Goal: Complete application form

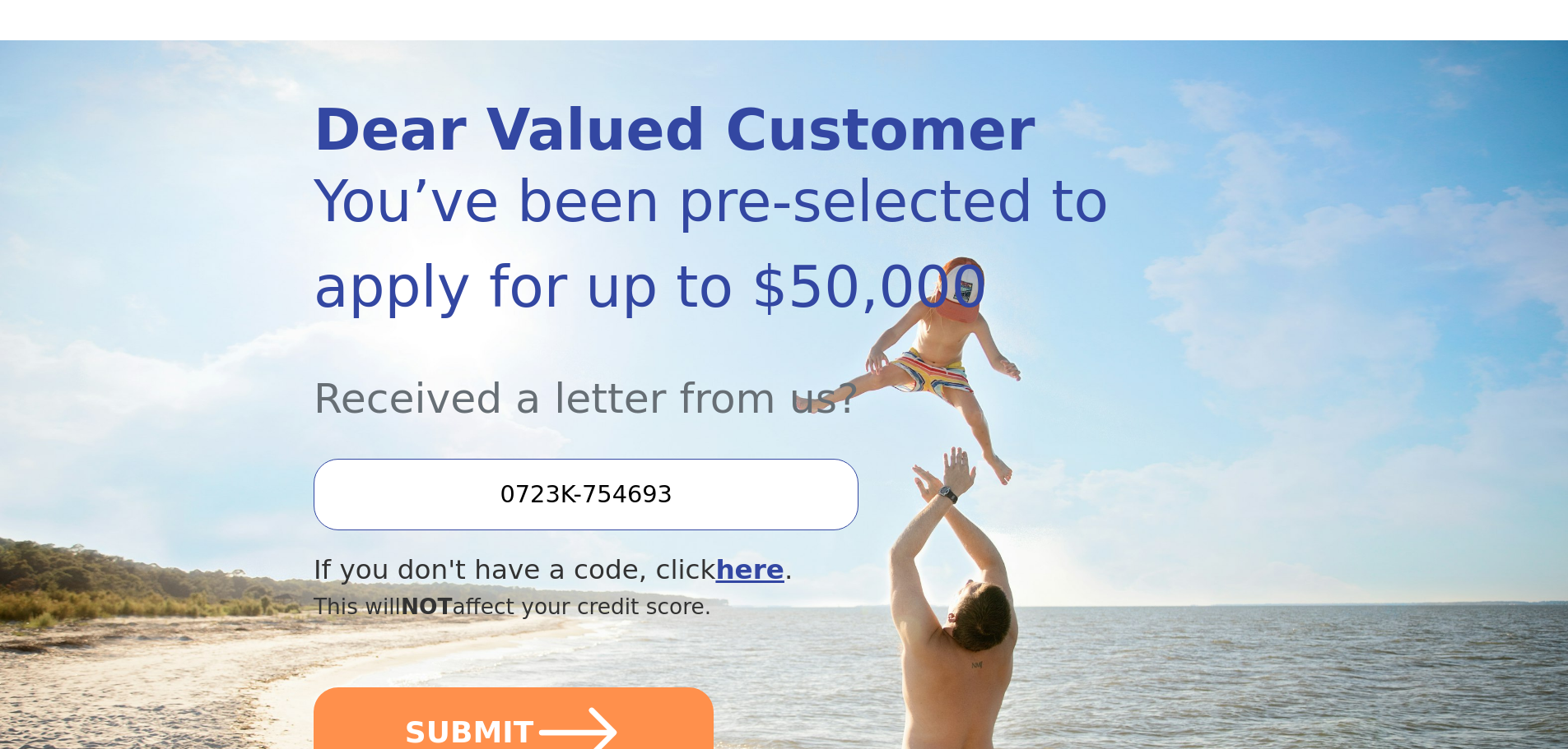
scroll to position [274, 0]
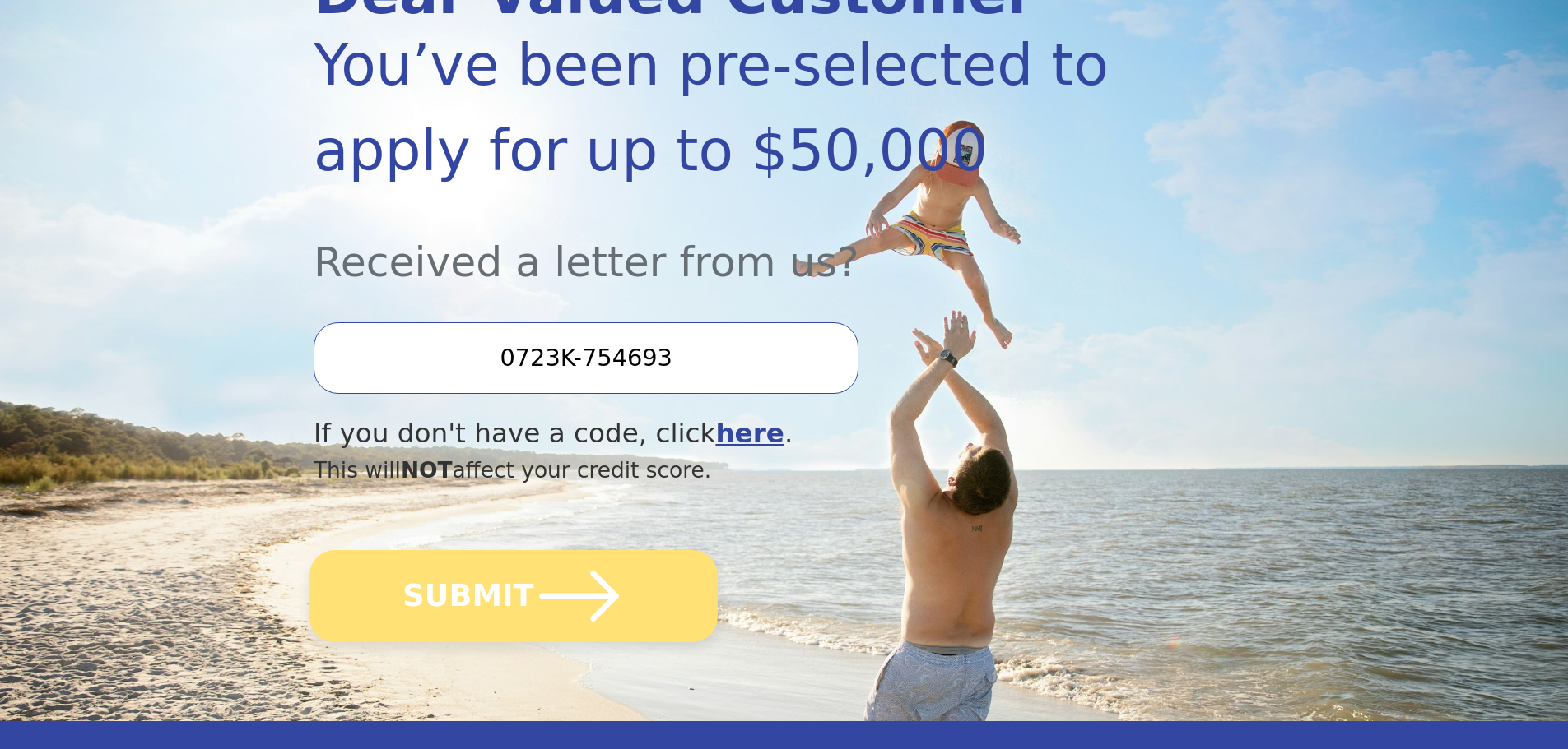
click at [543, 597] on icon "submit" at bounding box center [579, 596] width 79 height 51
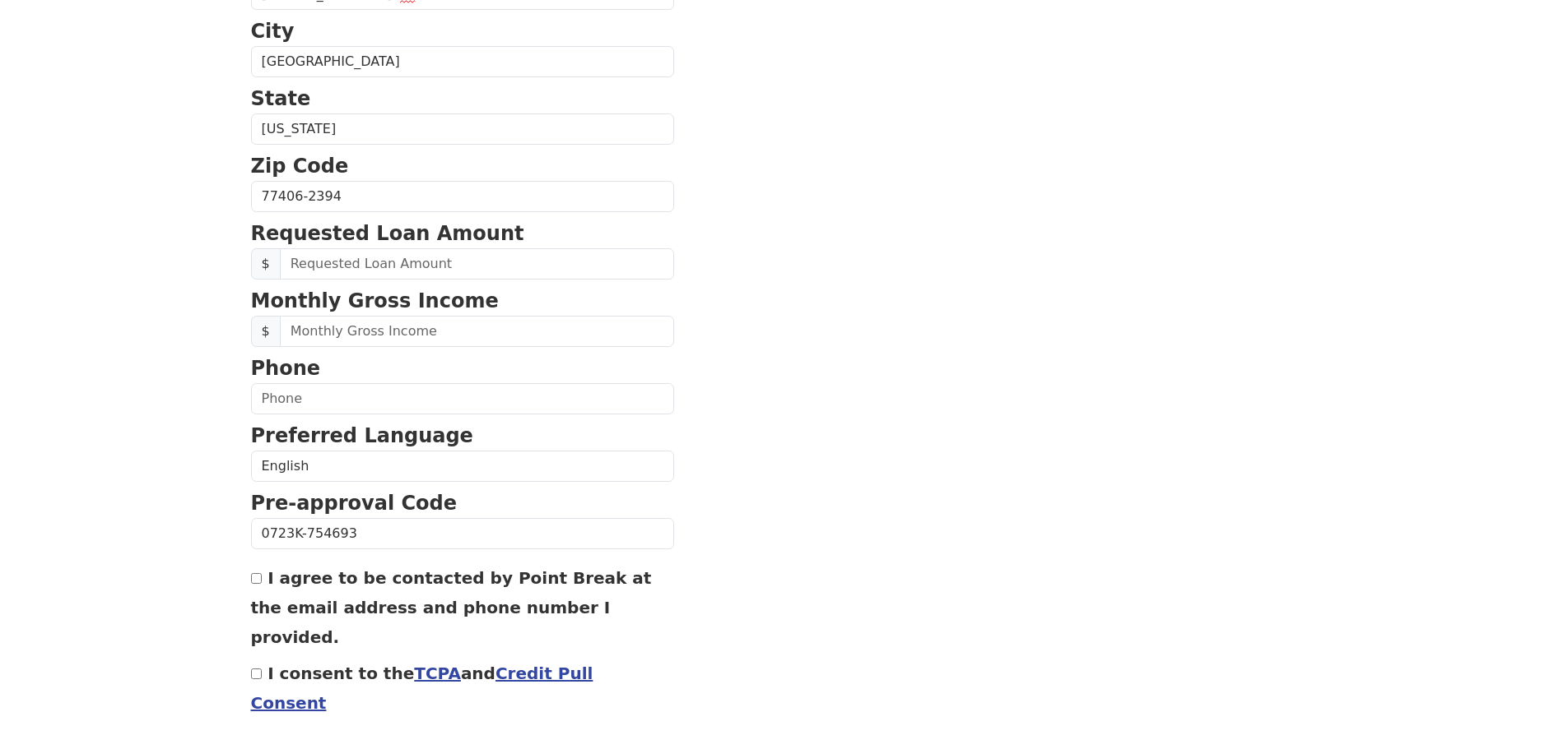
scroll to position [549, 0]
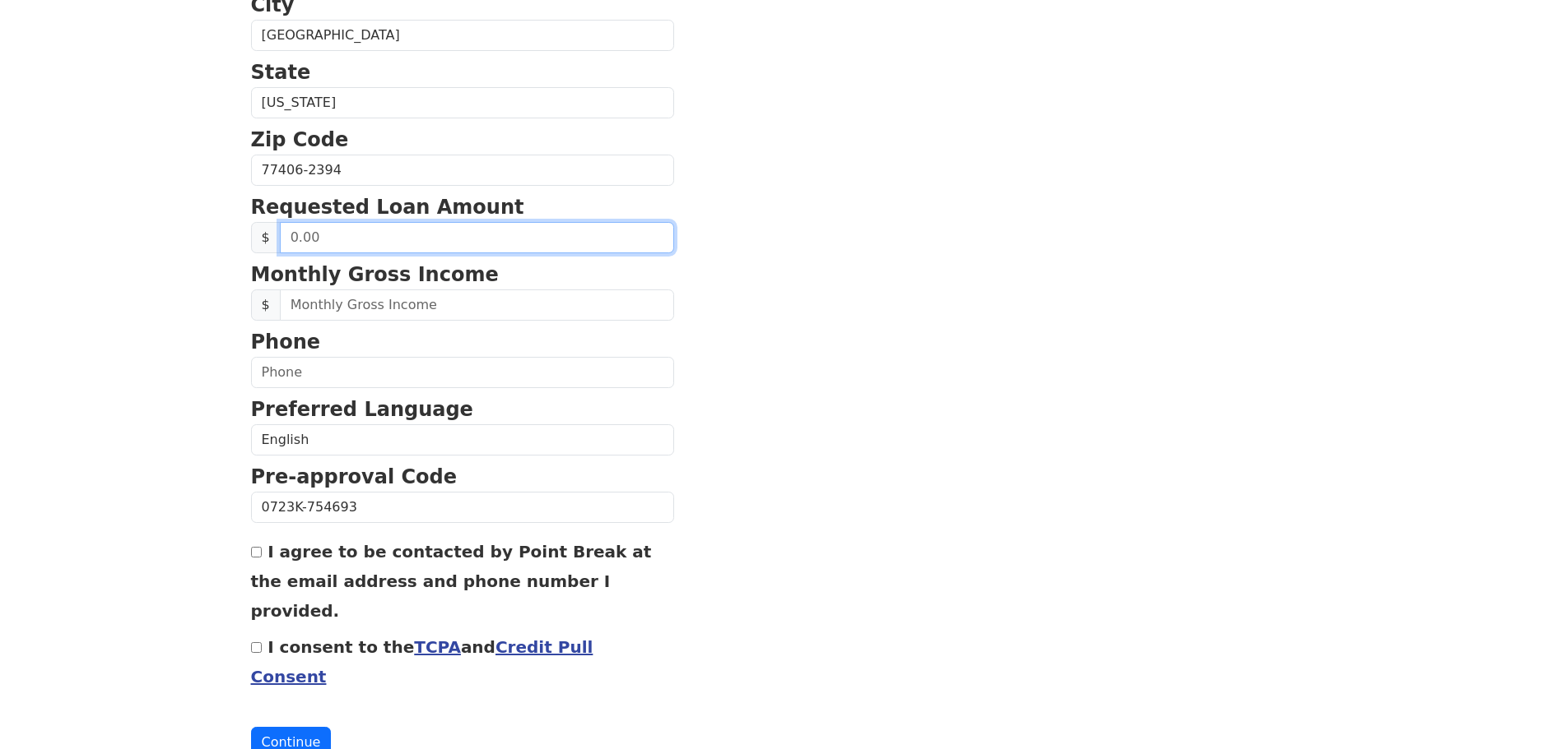
click at [432, 238] on input "text" at bounding box center [477, 238] width 394 height 31
type input "20,000.00"
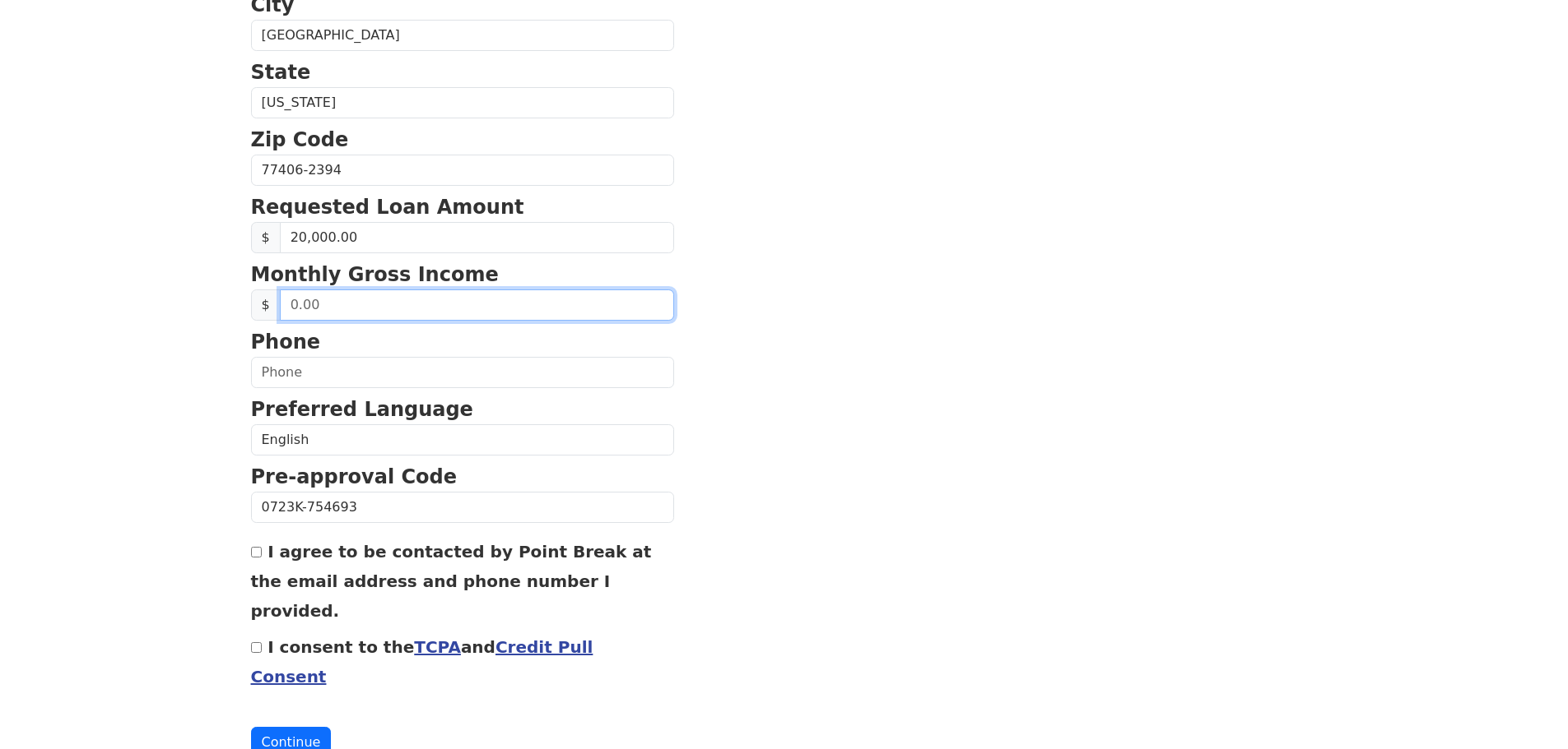
click at [332, 308] on input "text" at bounding box center [477, 305] width 394 height 31
type input "8,000.00"
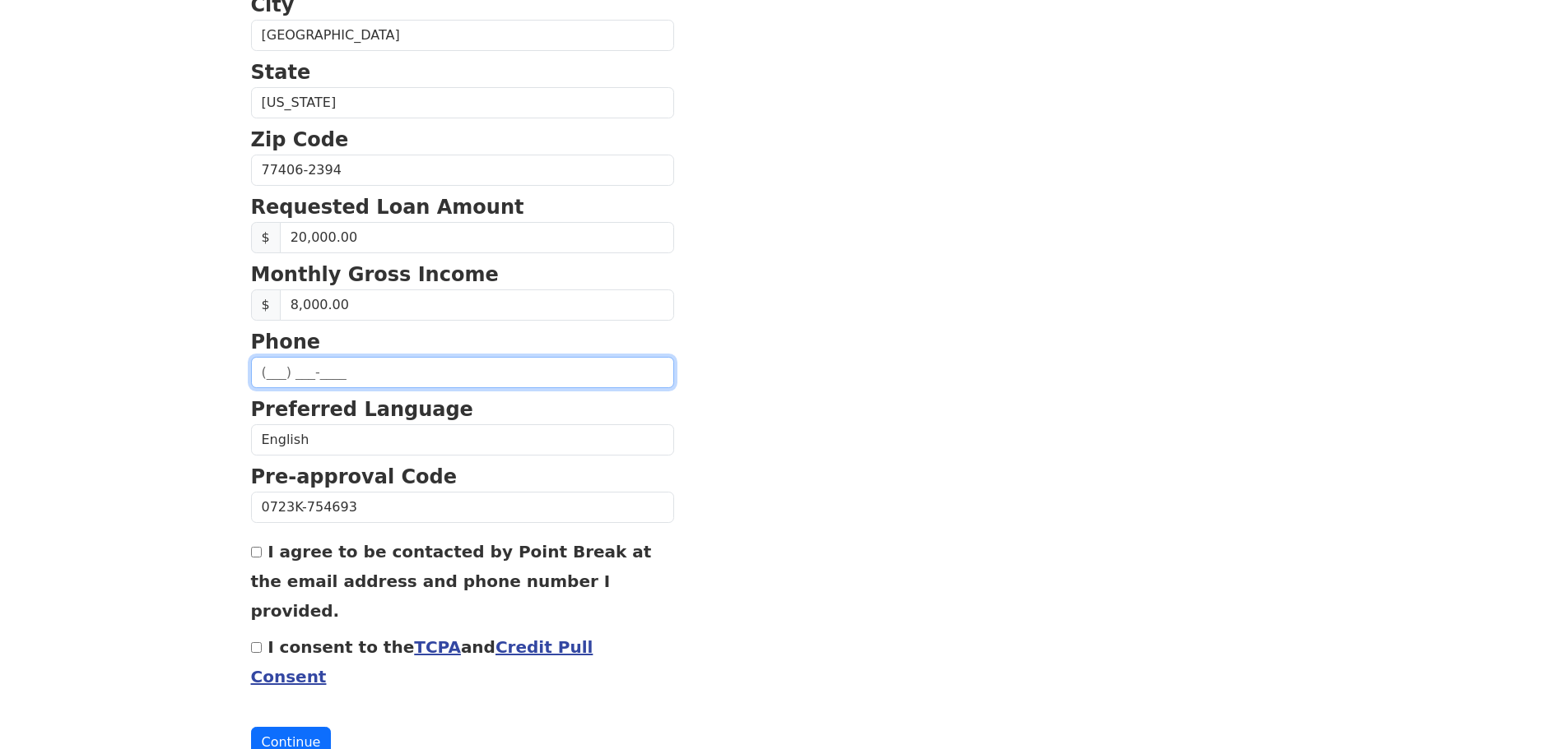
click at [357, 367] on input "text" at bounding box center [462, 373] width 423 height 31
type input "(413) 455-9103"
type input "sanjeevkumar70@gmail.com"
type input "(413) 455-9103"
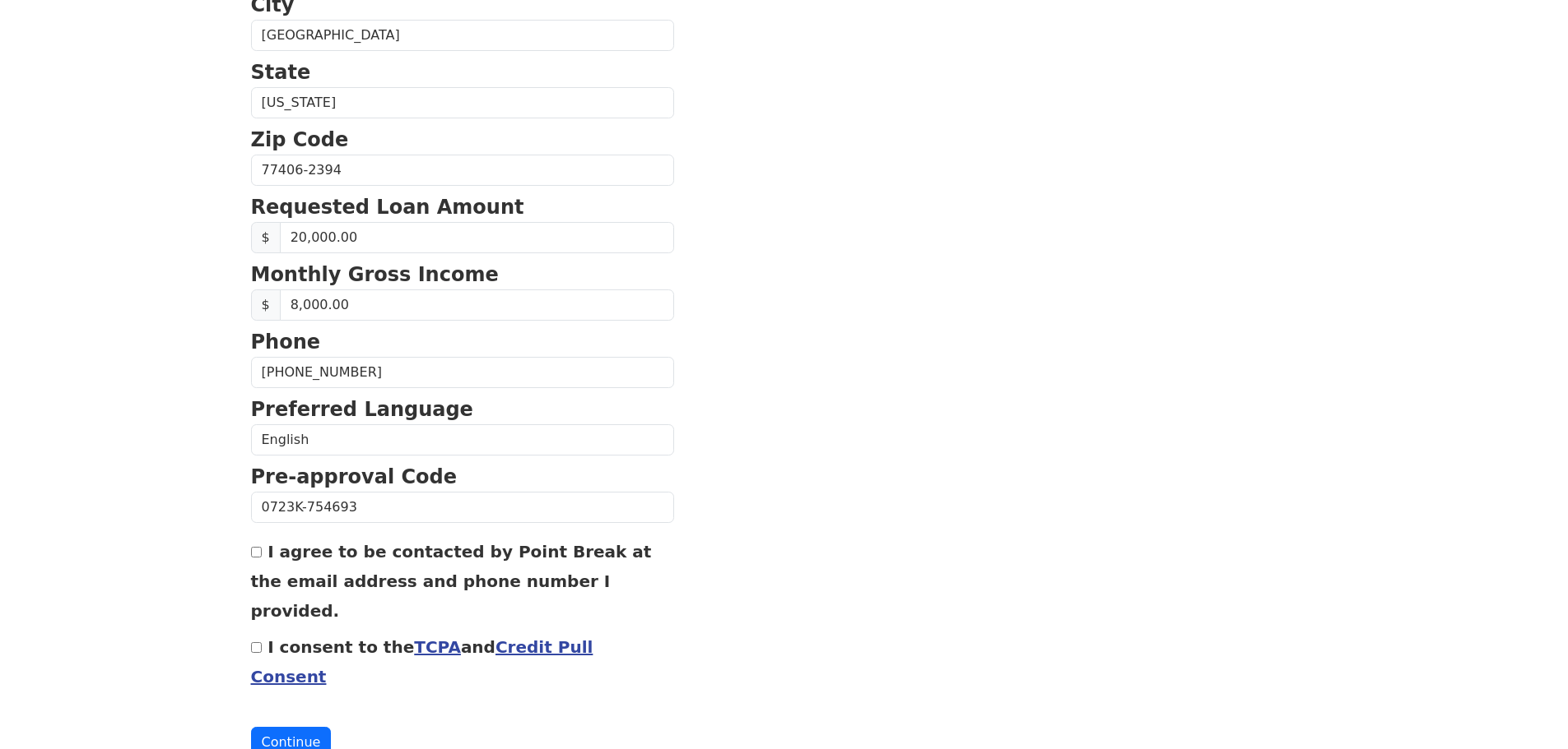
click at [262, 560] on div "I agree to be contacted by Point Break at the email address and phone number I …" at bounding box center [462, 580] width 423 height 89
click at [258, 561] on div "I agree to be contacted by Point Break at the email address and phone number I …" at bounding box center [462, 580] width 423 height 89
click at [258, 554] on input "I agree to be contacted by Point Break at the email address and phone number I …" at bounding box center [256, 552] width 11 height 11
checkbox input "true"
click at [263, 632] on div "I consent to the TCPA and Credit Pull Consent" at bounding box center [462, 661] width 423 height 59
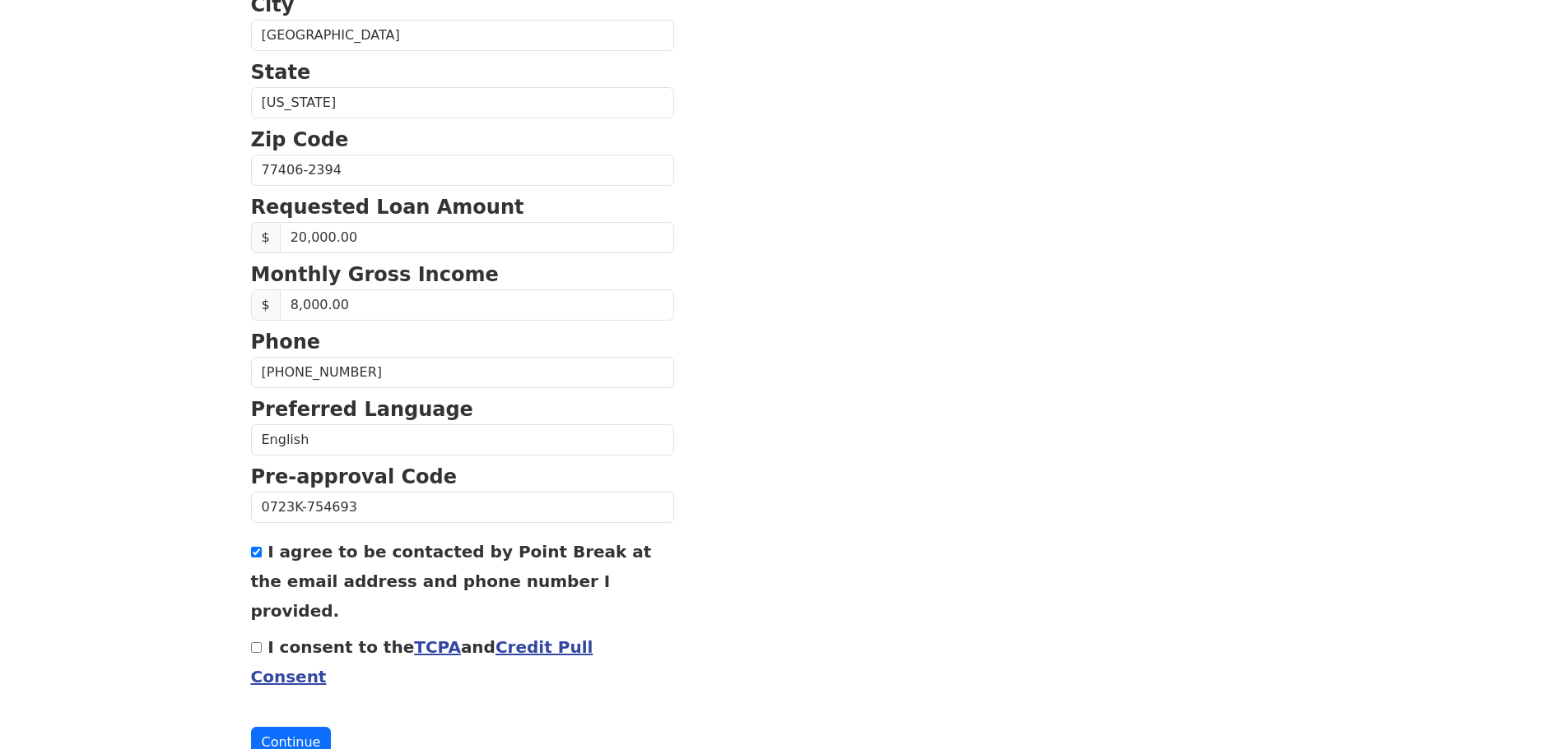
click at [257, 643] on input "I consent to the TCPA and Credit Pull Consent" at bounding box center [256, 648] width 11 height 11
checkbox input "true"
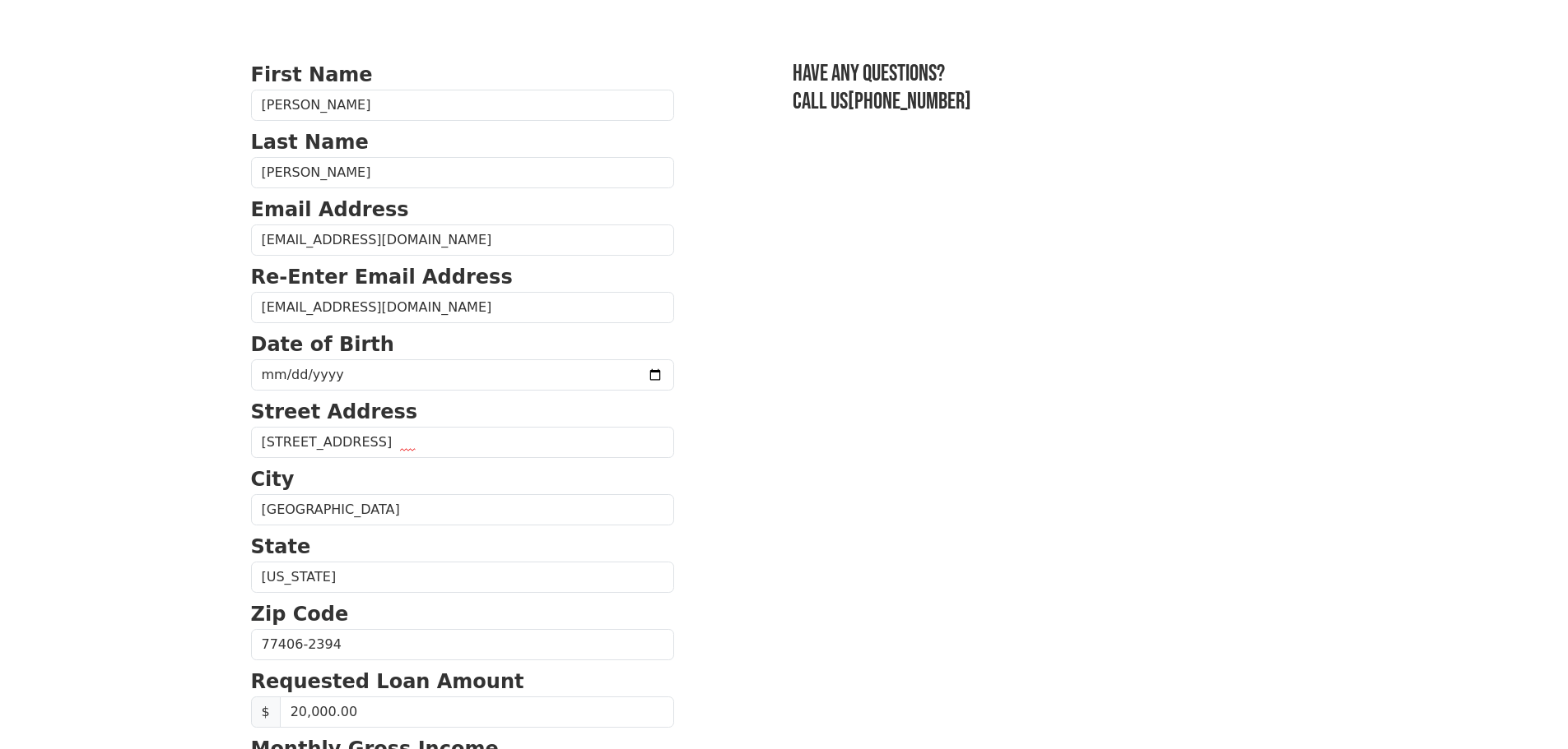
scroll to position [0, 0]
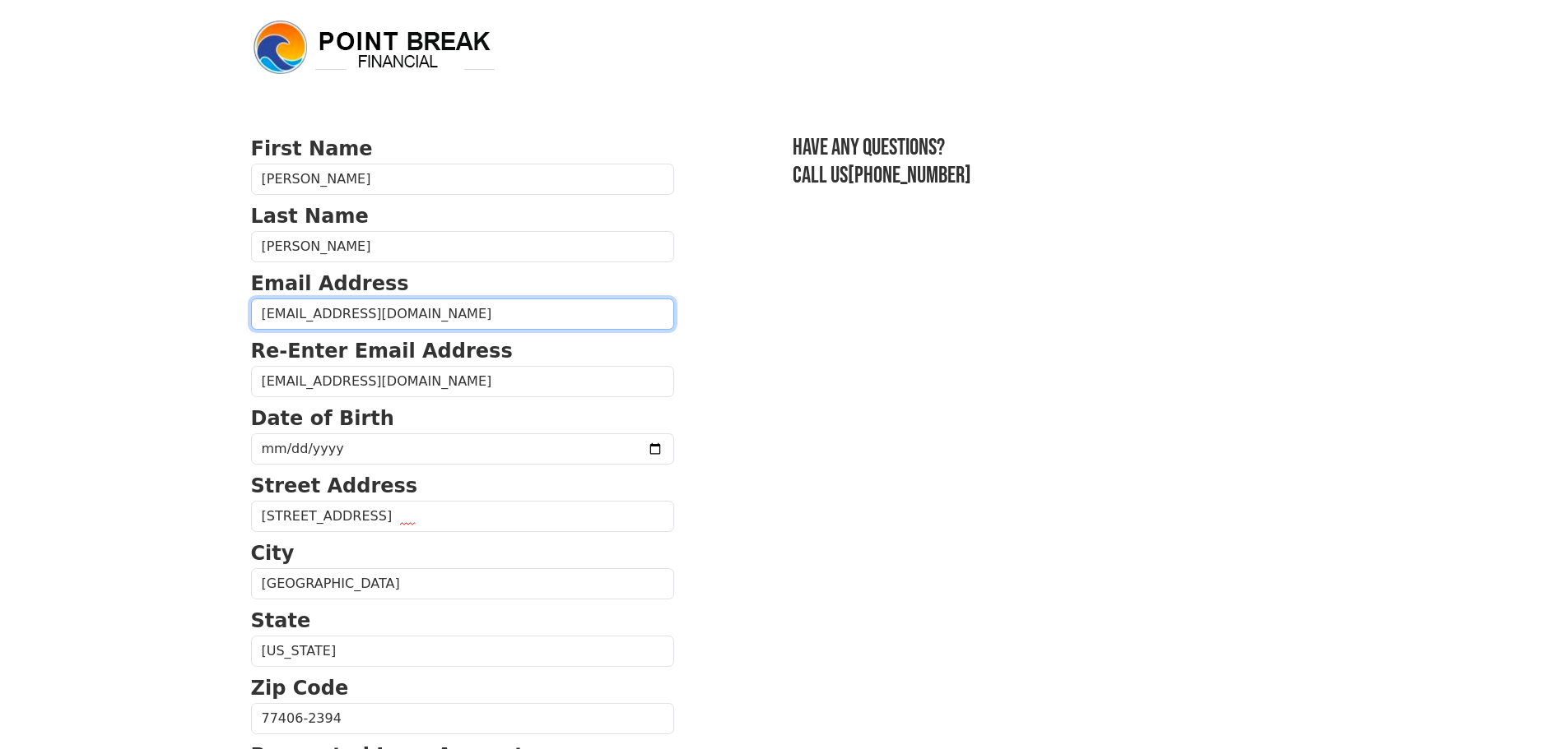
click at [342, 312] on input "sanjeevkumar70@gmail.com" at bounding box center [462, 314] width 423 height 31
type input "sanjeevk70@gmail.com"
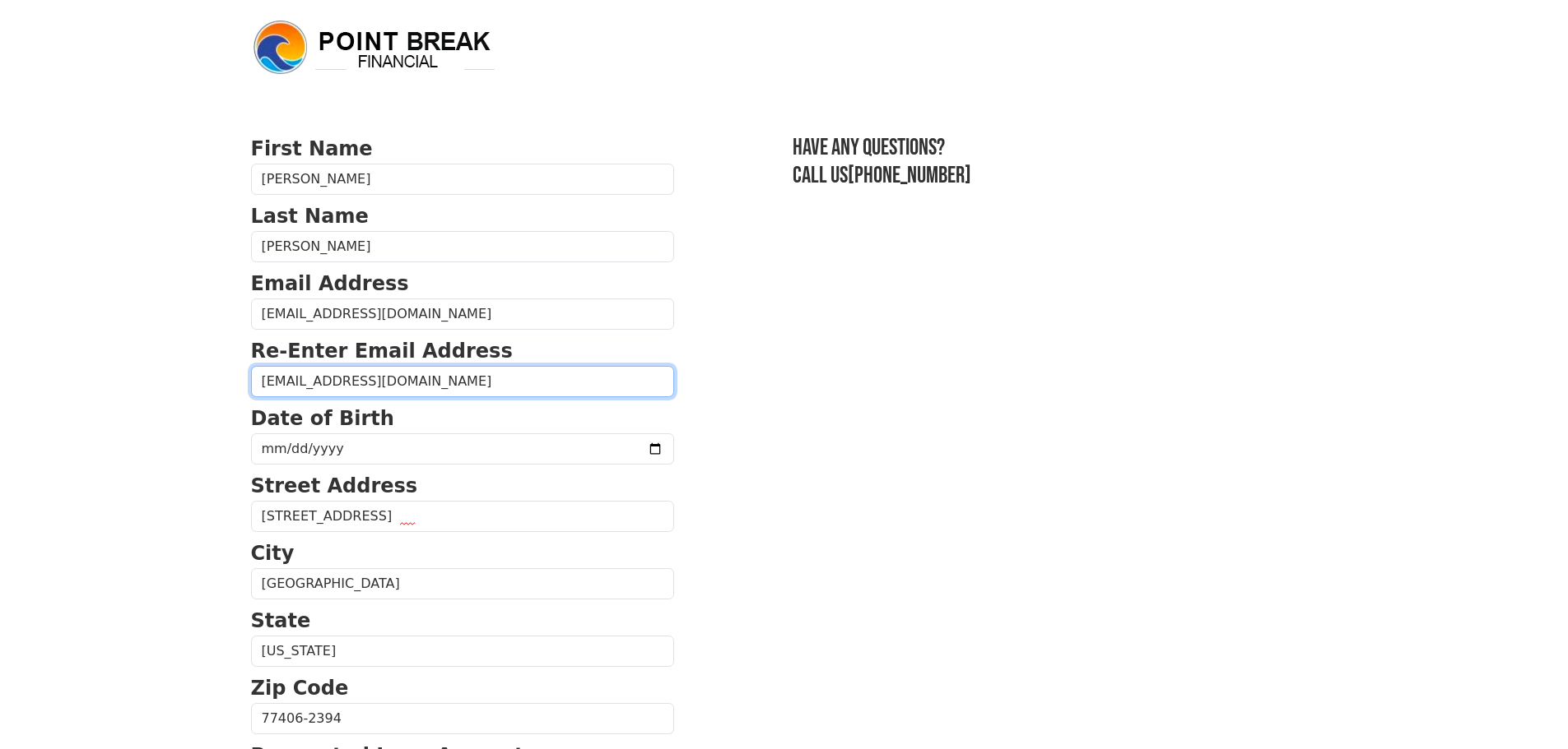
click at [339, 389] on input "sanjeevkumar70@gmail.com" at bounding box center [462, 381] width 423 height 31
type input "sanjeevk70@gmail.com"
click at [776, 374] on section "First Name Sanjeev Last Name Kumar Email Address sanjeevk70@gmail.com Re-Enter …" at bounding box center [784, 720] width 1066 height 1173
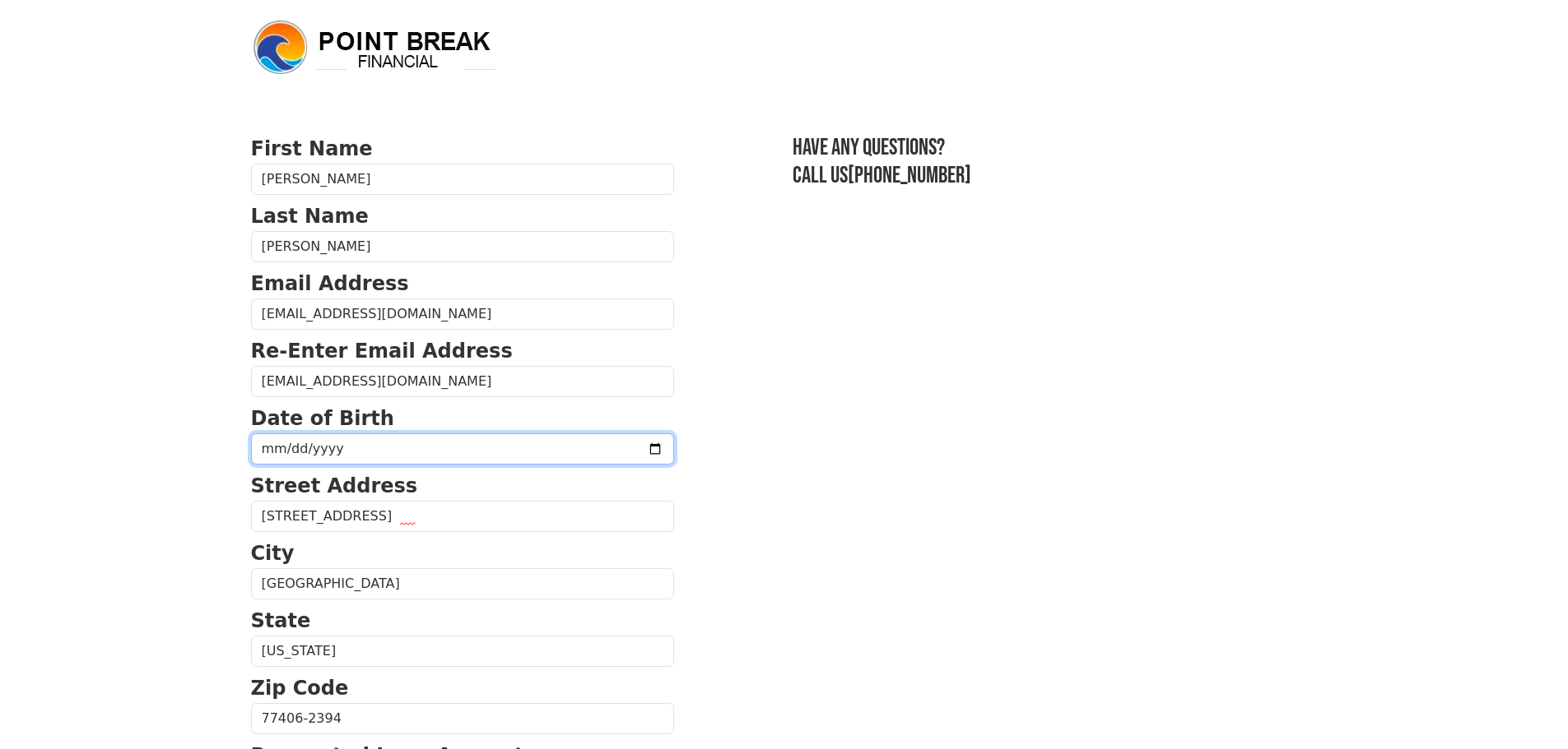
click at [265, 447] on input "date" at bounding box center [462, 449] width 423 height 31
type input "1970-06-11"
click at [741, 501] on section "First Name Sanjeev Last Name Kumar Email Address sanjeevk70@gmail.com Re-Enter …" at bounding box center [784, 720] width 1066 height 1173
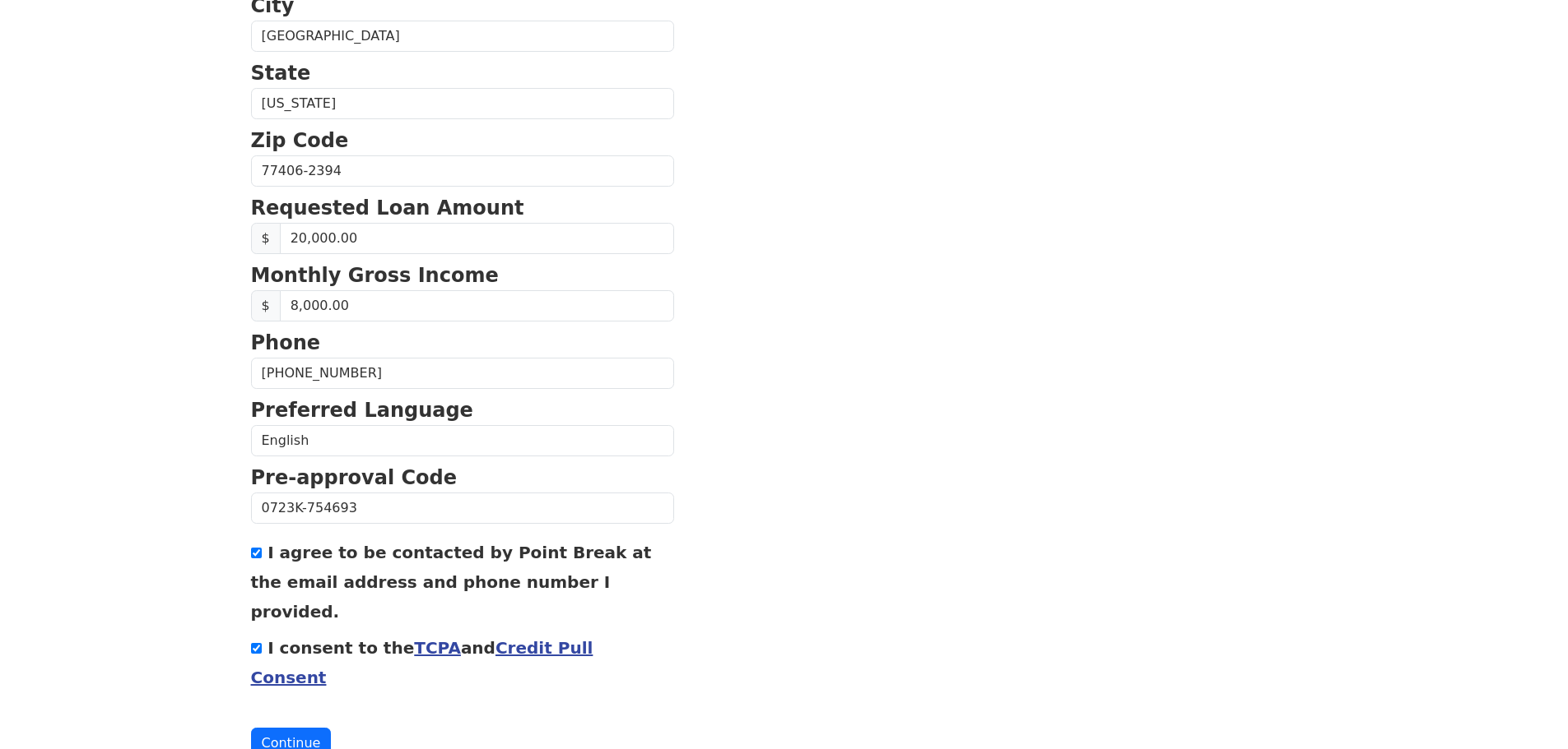
scroll to position [549, 0]
click at [301, 236] on input "20,000.00" at bounding box center [477, 238] width 394 height 31
type input "25,000.00"
click at [282, 728] on button "Continue" at bounding box center [291, 743] width 81 height 31
